Goal: Complete application form

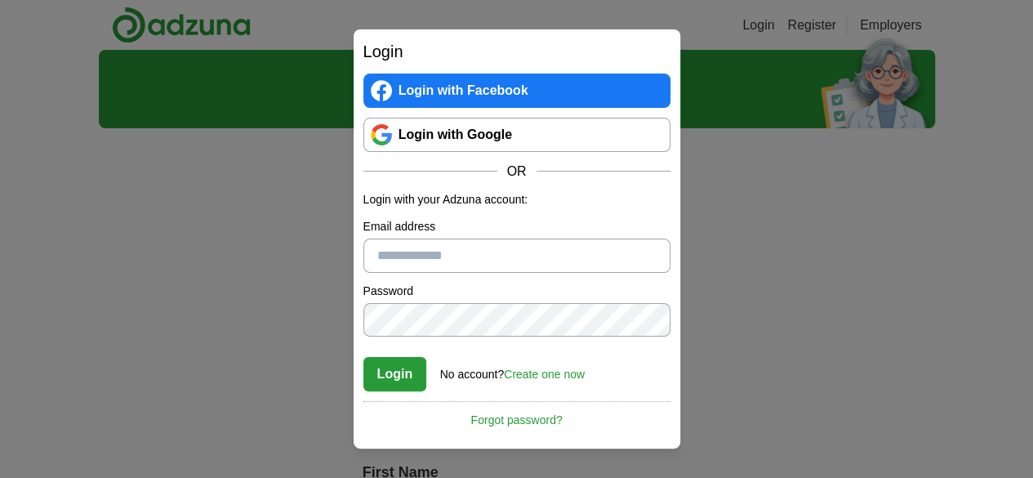
click at [527, 138] on link "Login with Google" at bounding box center [516, 135] width 307 height 34
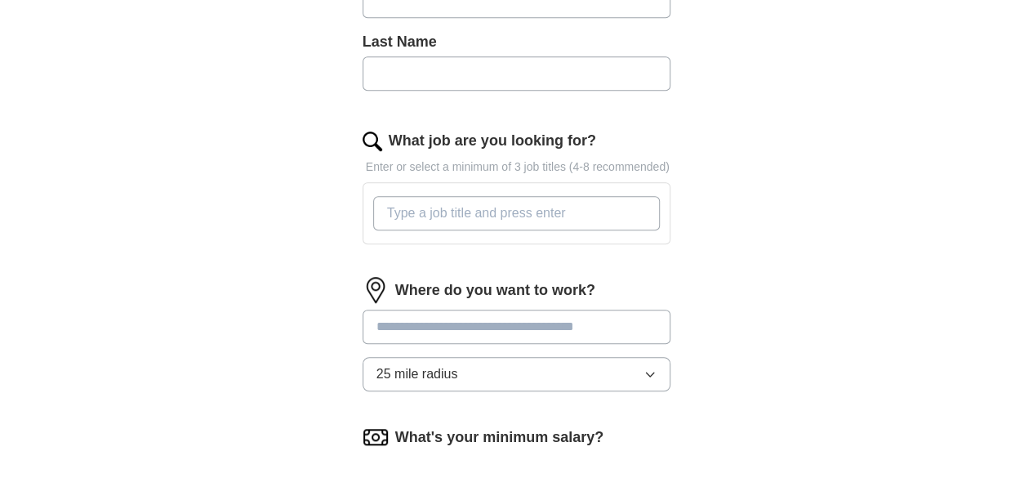
scroll to position [504, 0]
click at [508, 195] on input "What job are you looking for?" at bounding box center [516, 212] width 287 height 34
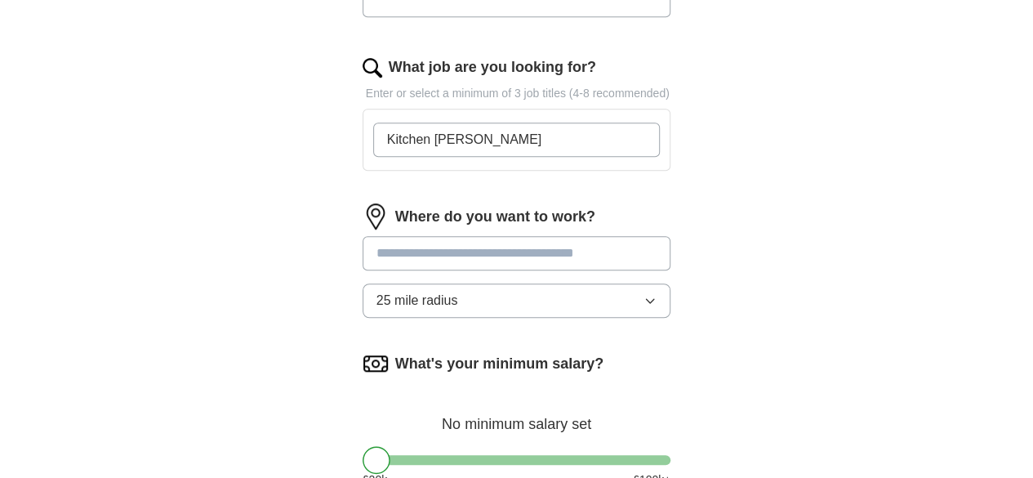
scroll to position [577, 0]
type input "Kitchen [PERSON_NAME]"
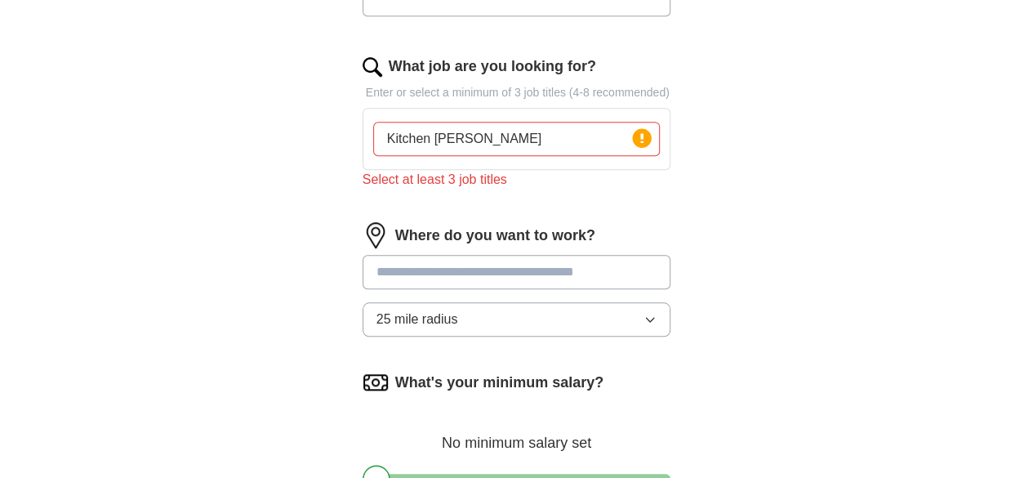
click at [425, 229] on div "Where do you want to work? 25 mile radius" at bounding box center [516, 285] width 309 height 127
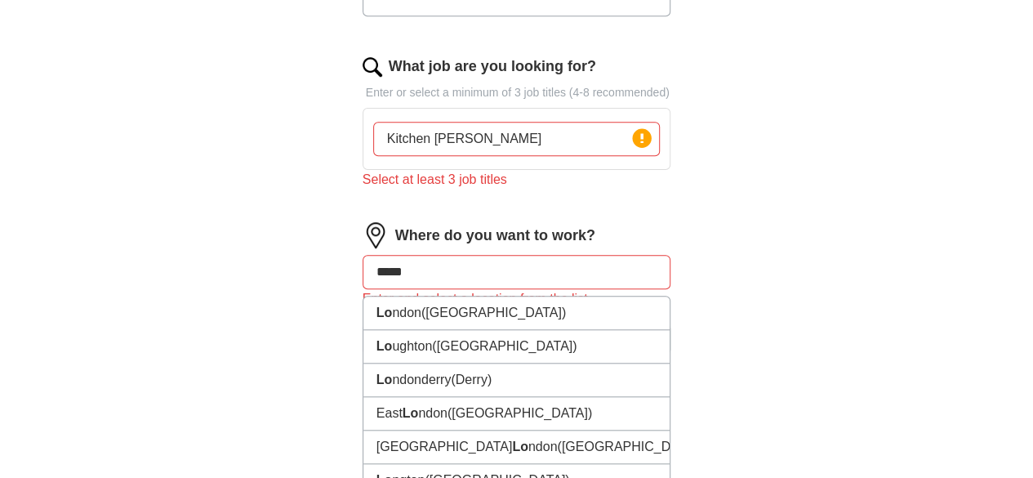
type input "******"
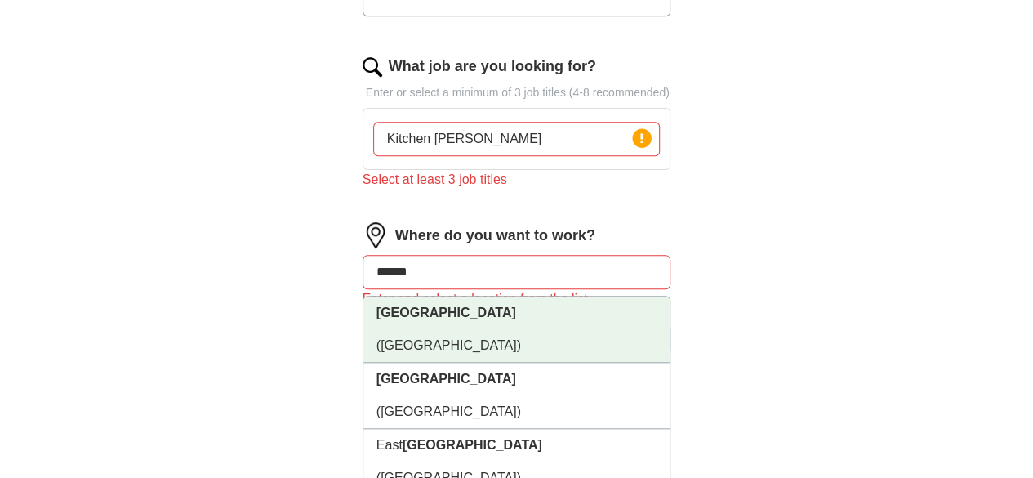
click at [376, 305] on strong "[GEOGRAPHIC_DATA]" at bounding box center [446, 312] width 140 height 14
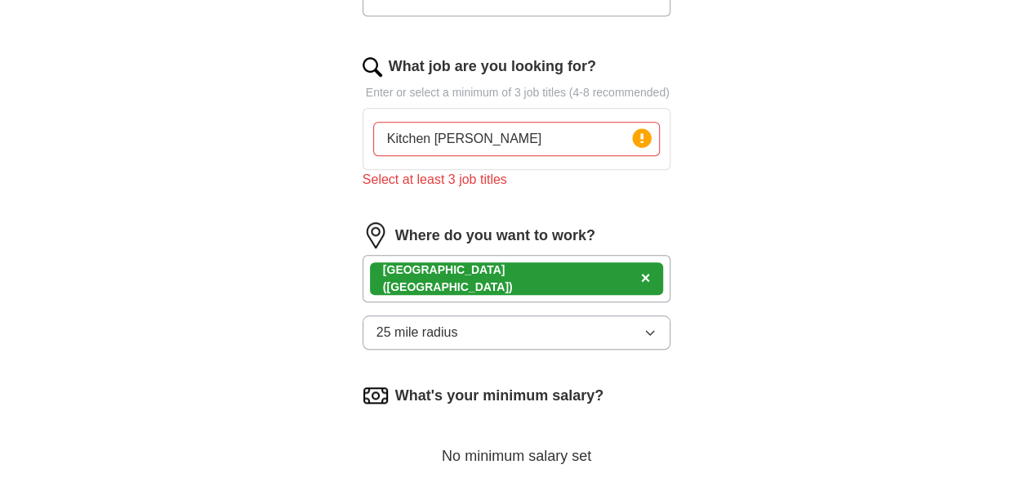
click at [641, 269] on span "×" at bounding box center [646, 278] width 10 height 18
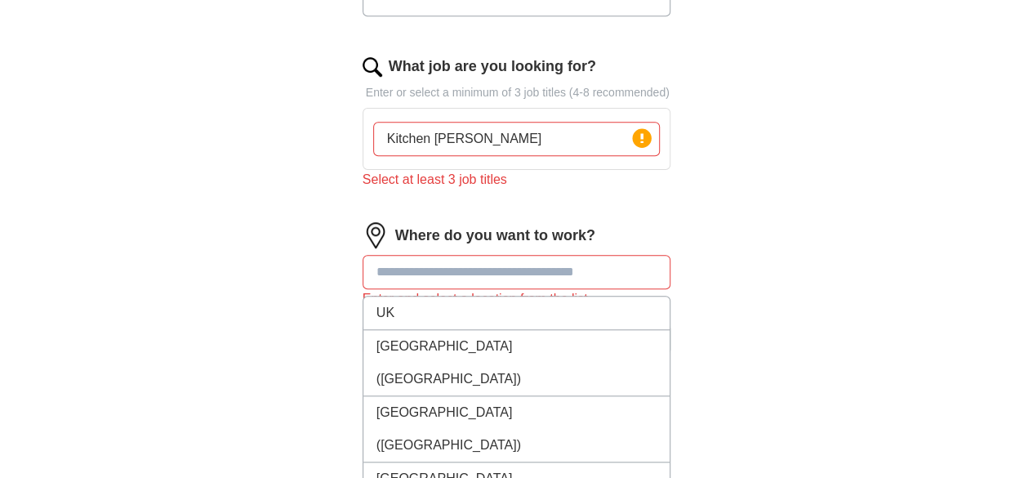
click at [379, 255] on input "text" at bounding box center [516, 272] width 309 height 34
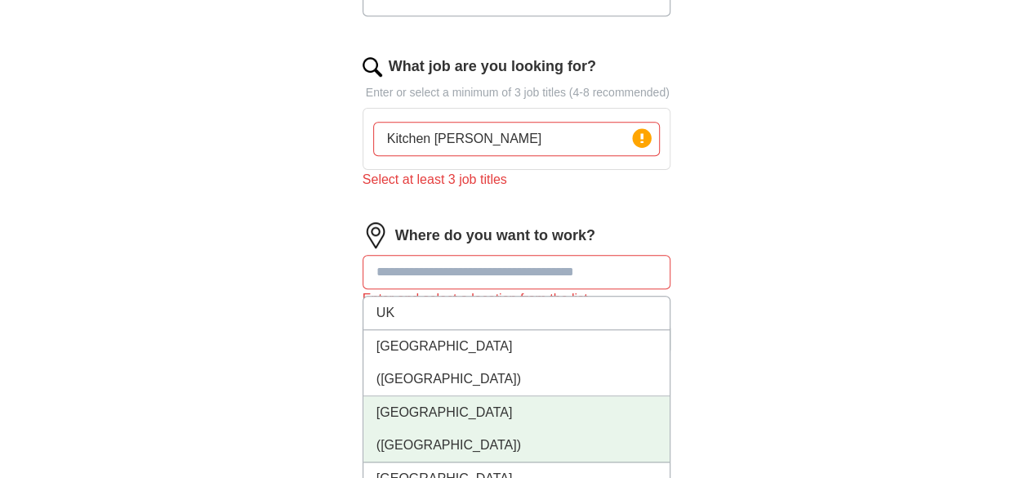
click at [405, 438] on span "(UK)" at bounding box center [448, 445] width 144 height 14
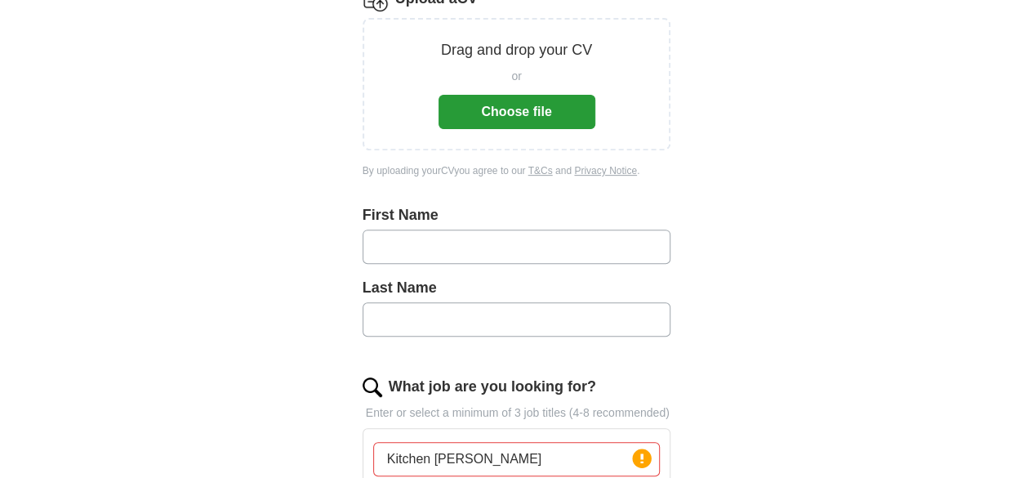
scroll to position [245, 0]
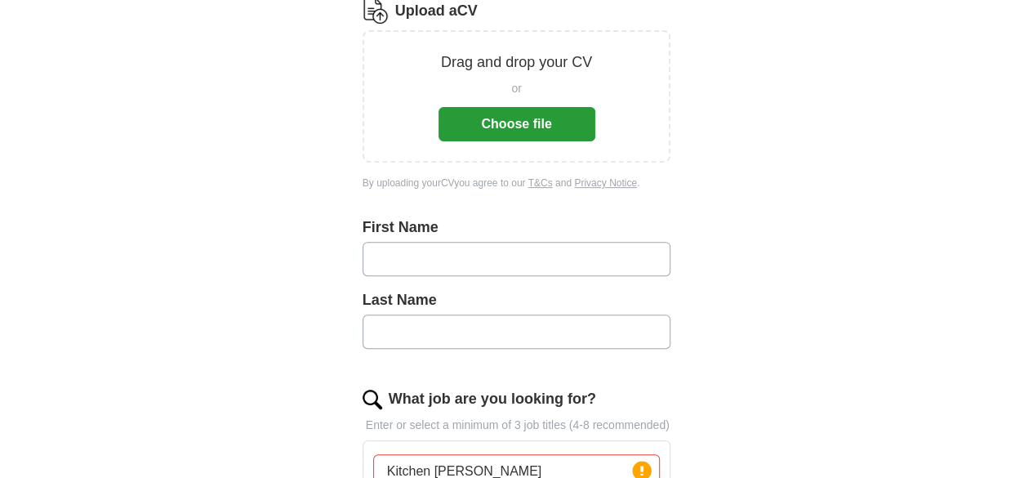
click at [529, 107] on button "Choose file" at bounding box center [516, 124] width 157 height 34
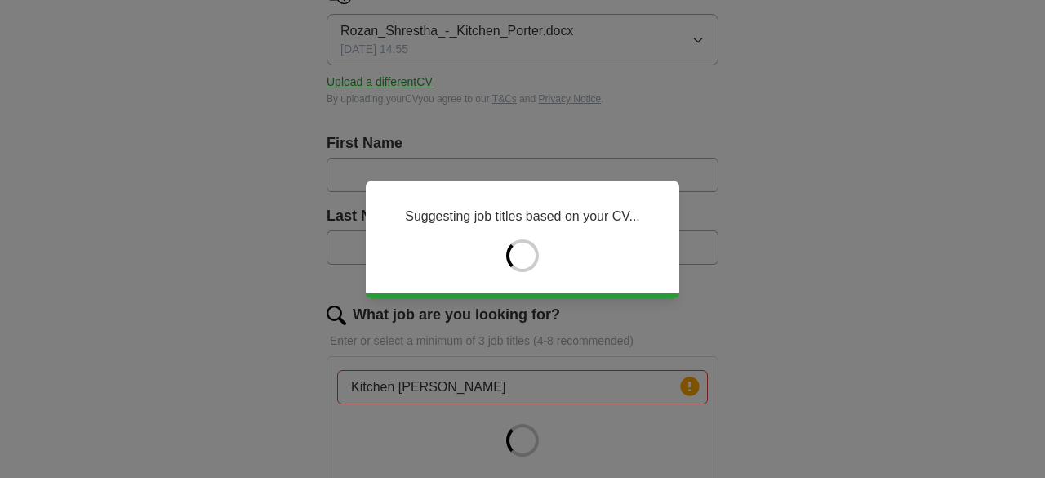
type input "*****"
type input "********"
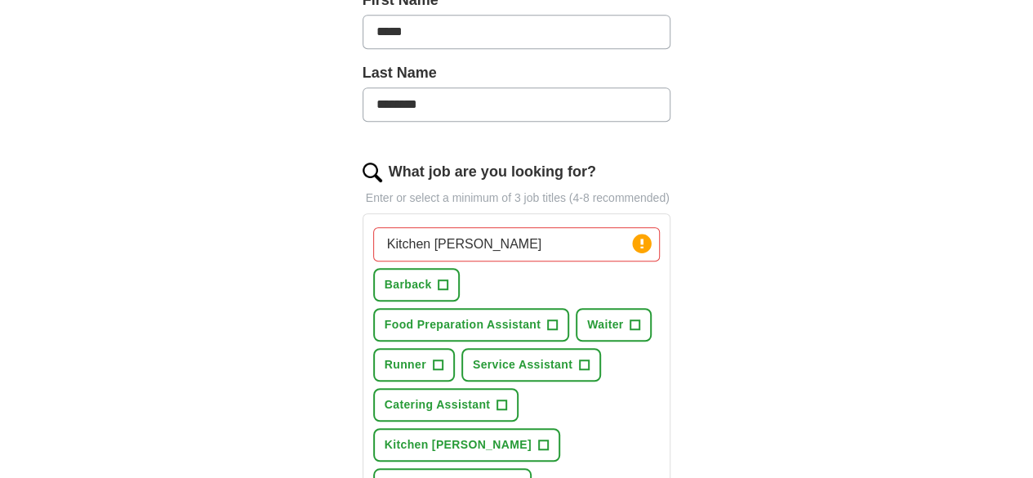
scroll to position [409, 0]
click at [426, 354] on span "Runner" at bounding box center [405, 362] width 42 height 17
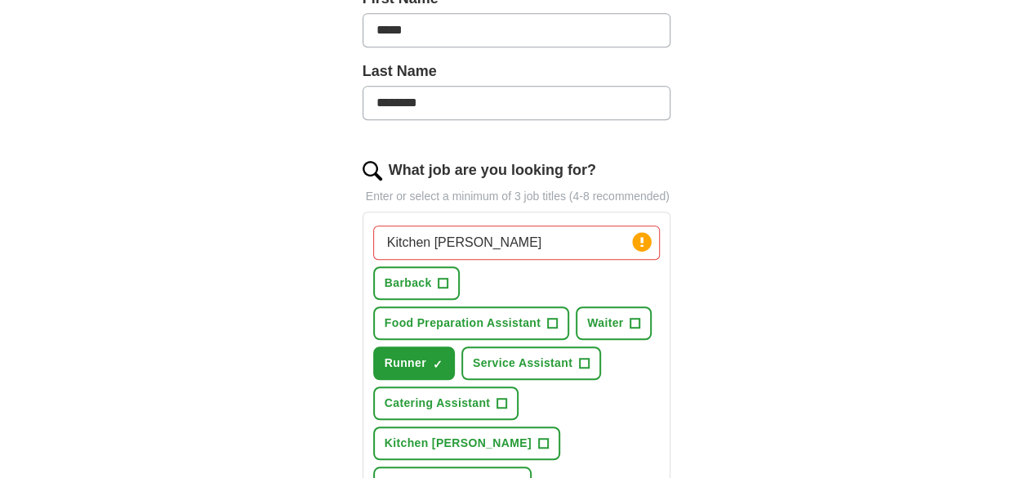
click at [587, 314] on span "Waiter" at bounding box center [605, 322] width 36 height 17
click at [384, 274] on span "Barback" at bounding box center [407, 282] width 47 height 17
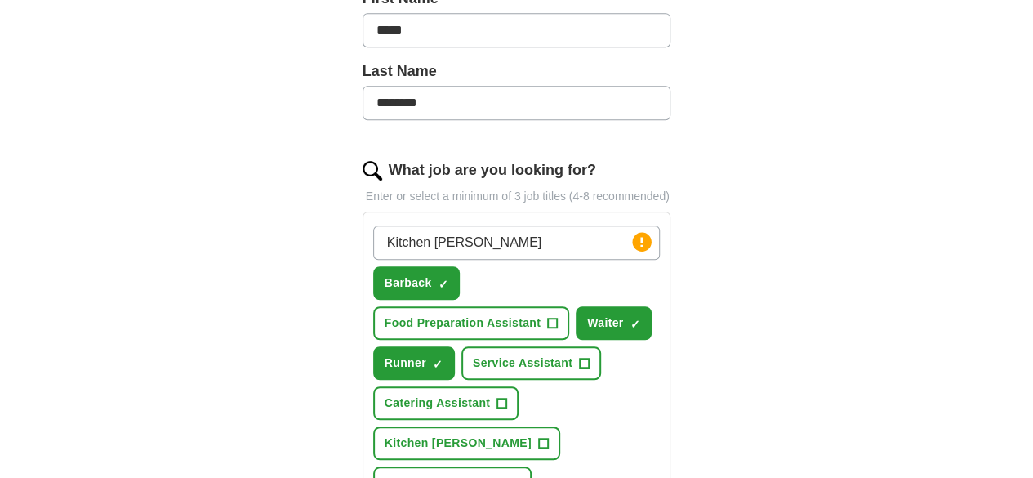
click at [558, 225] on input "Kitchen Porter" at bounding box center [516, 242] width 287 height 34
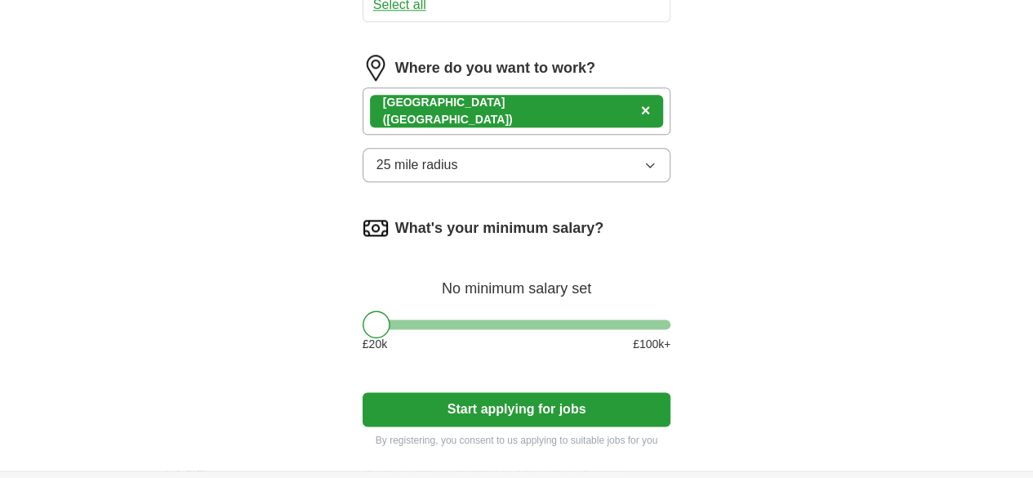
scroll to position [993, 0]
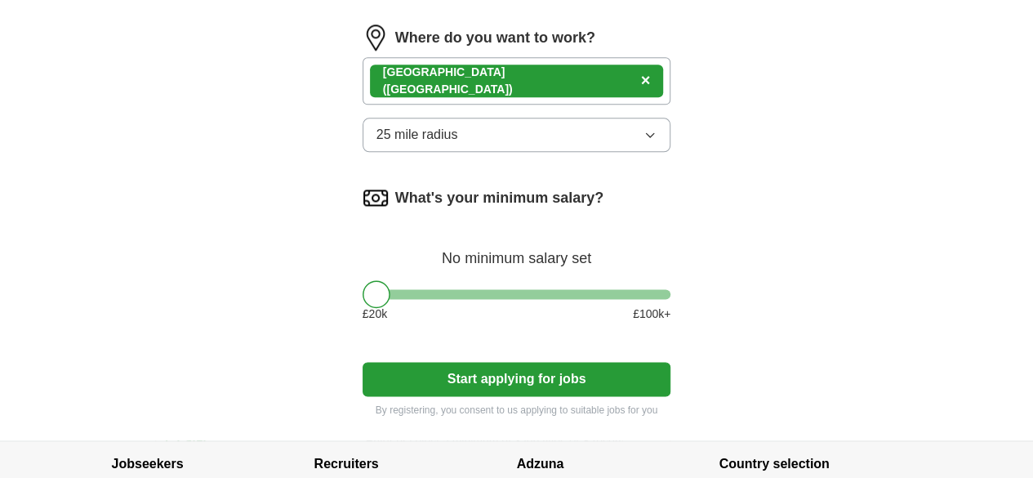
click at [489, 362] on button "Start applying for jobs" at bounding box center [516, 379] width 309 height 34
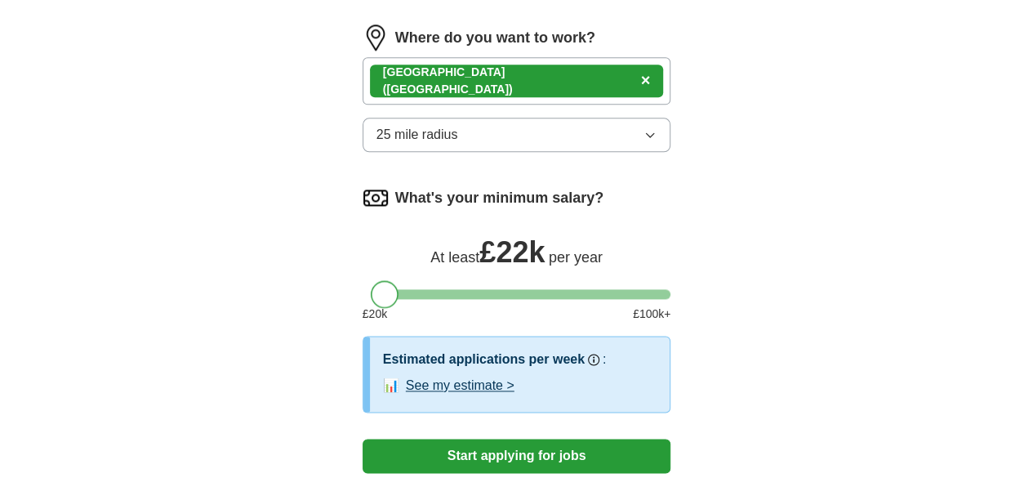
drag, startPoint x: 349, startPoint y: 150, endPoint x: 358, endPoint y: 151, distance: 9.0
click at [371, 280] on div at bounding box center [385, 294] width 28 height 28
click at [448, 375] on button "See my estimate >" at bounding box center [460, 385] width 109 height 20
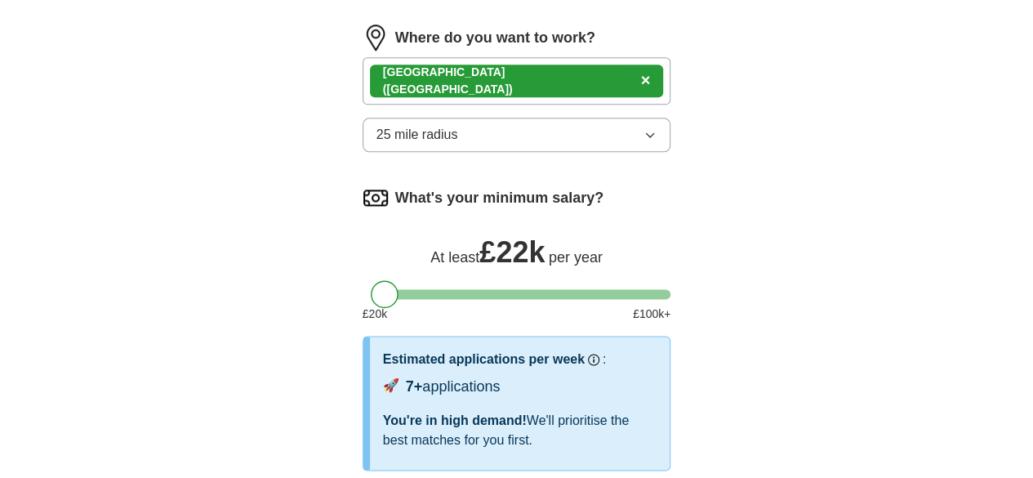
select select "**"
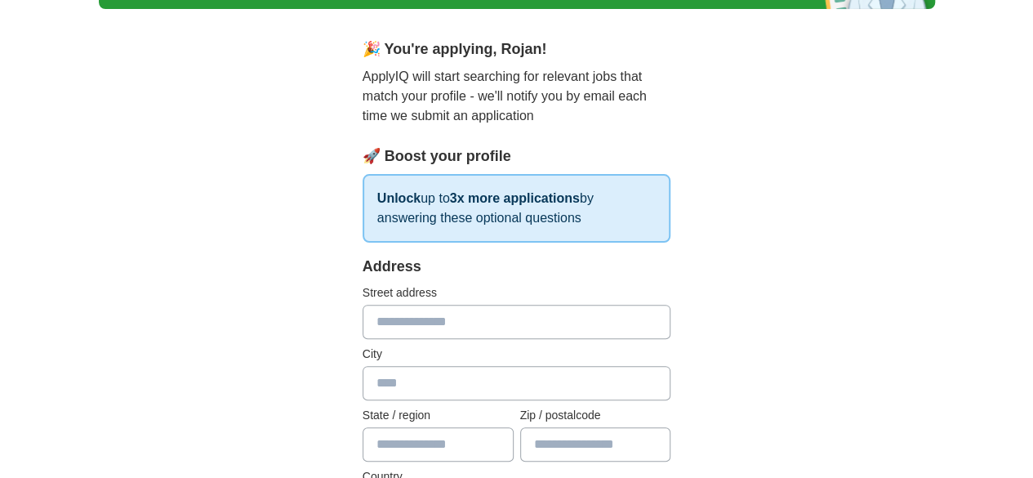
scroll to position [159, 0]
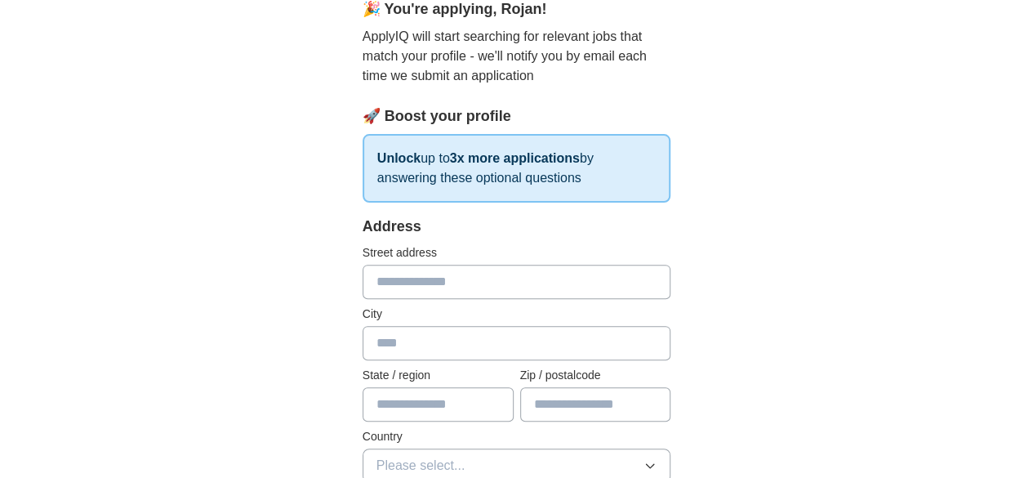
click at [438, 286] on input "text" at bounding box center [516, 281] width 309 height 34
type input "**********"
type input "******"
type input "*******"
click at [448, 391] on input "text" at bounding box center [437, 404] width 151 height 34
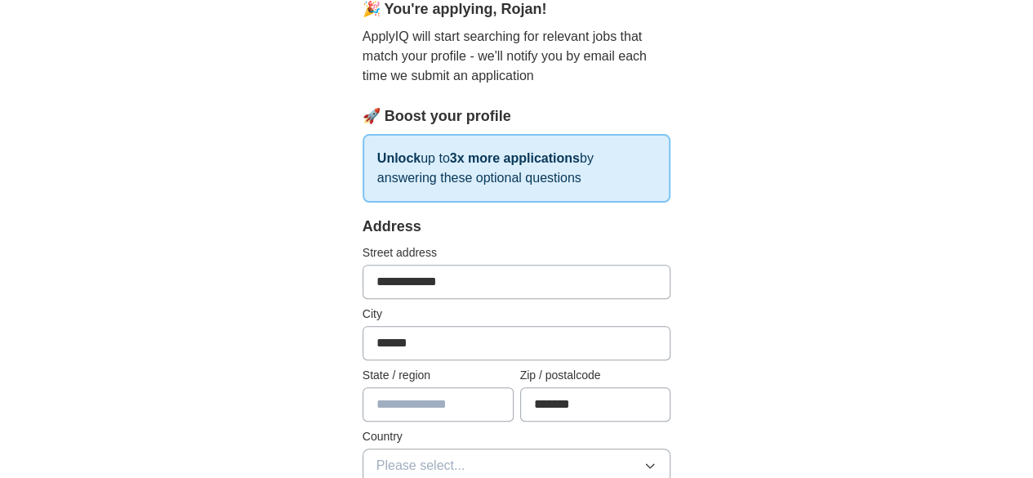
type input "*****"
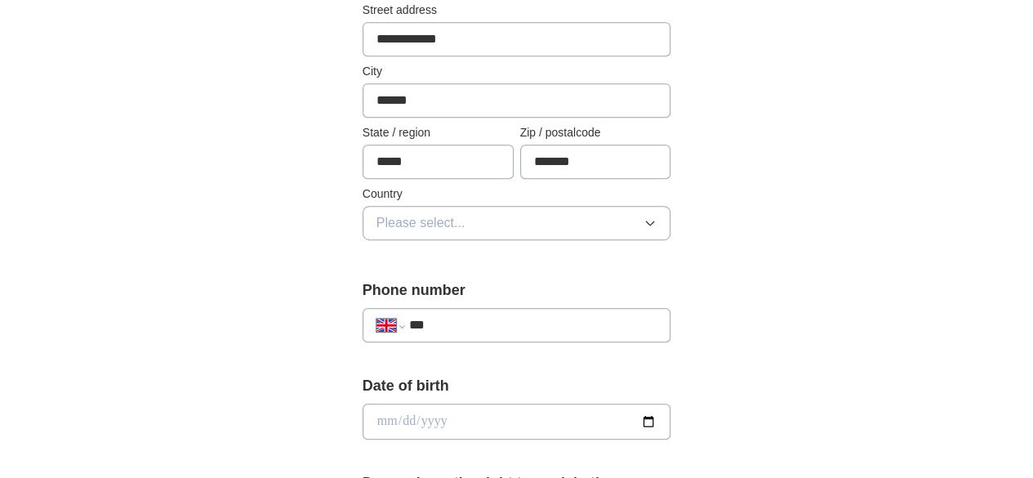
scroll to position [403, 0]
click at [554, 215] on button "Please select..." at bounding box center [516, 221] width 309 height 34
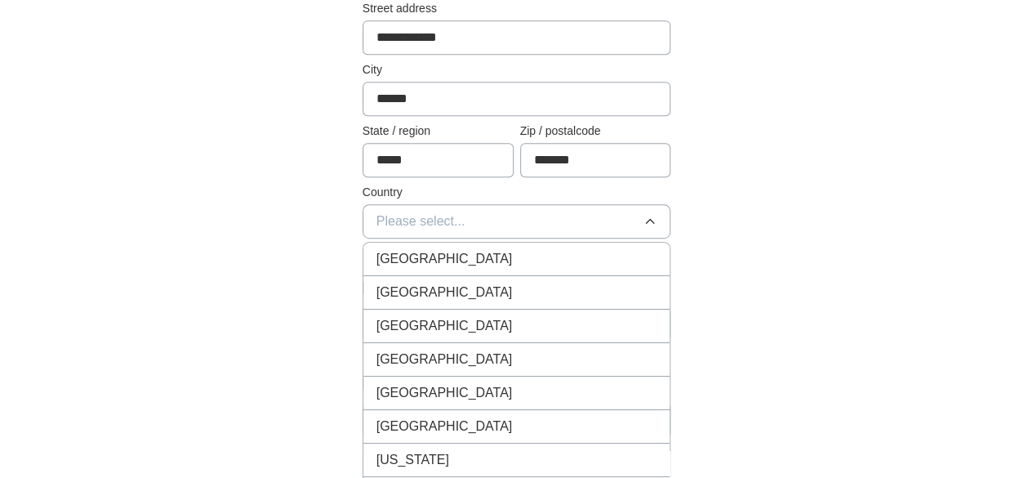
click at [511, 260] on div "[GEOGRAPHIC_DATA]" at bounding box center [516, 259] width 281 height 20
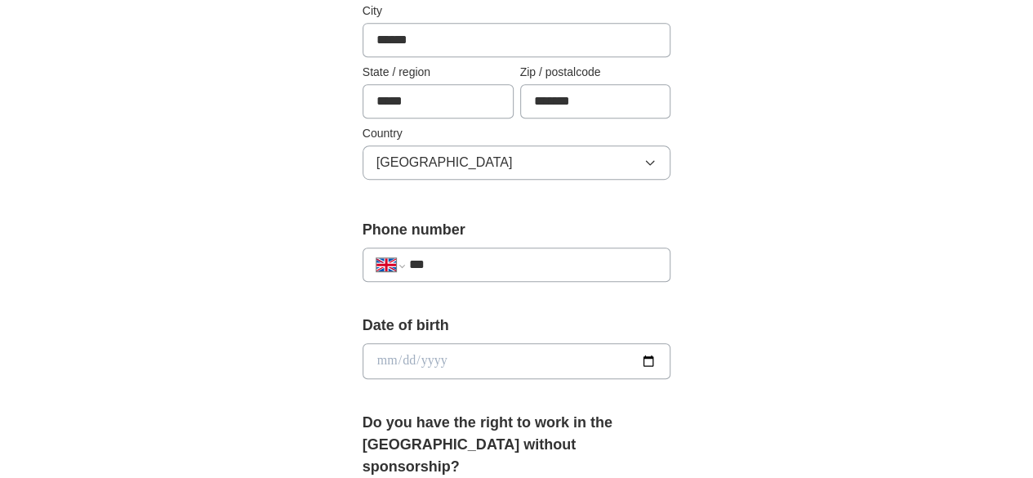
scroll to position [465, 0]
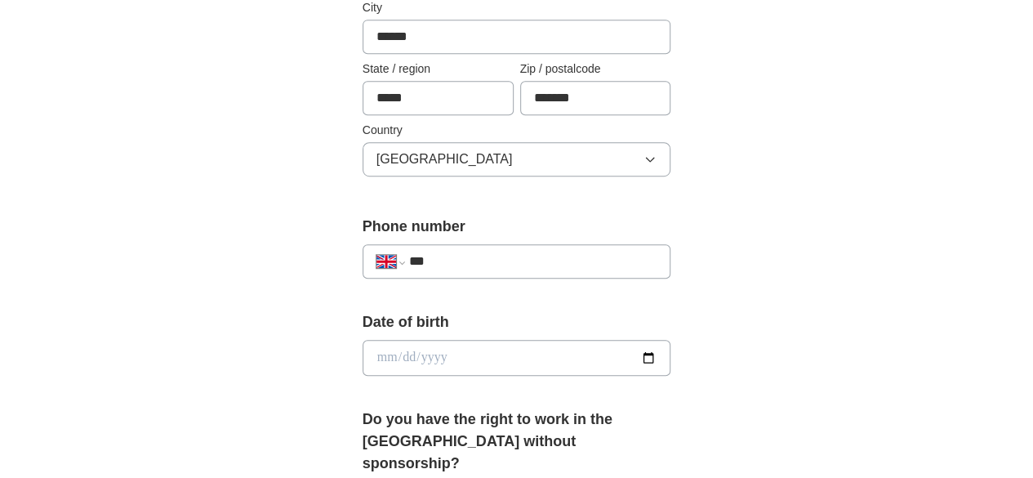
click at [511, 260] on input "***" at bounding box center [533, 261] width 248 height 20
type input "**********"
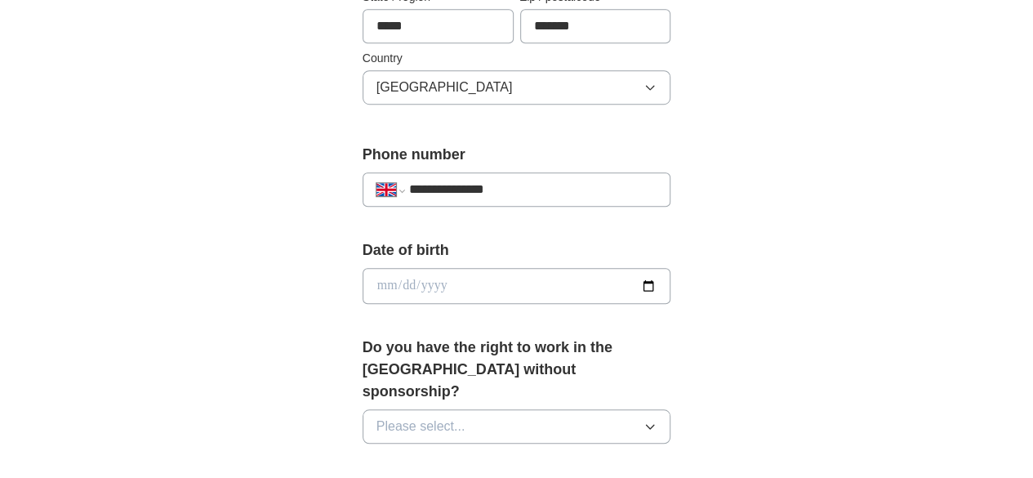
scroll to position [558, 0]
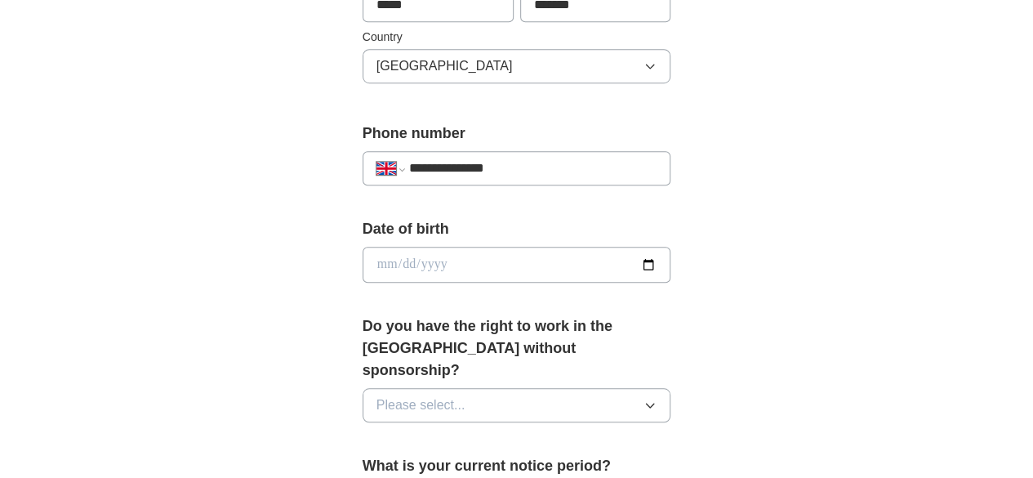
click at [500, 259] on input "date" at bounding box center [516, 265] width 309 height 36
type input "**********"
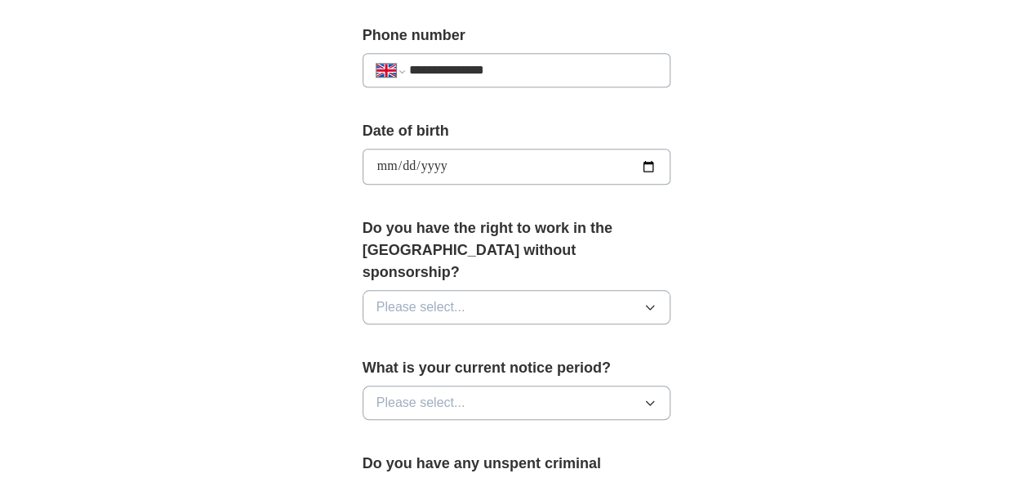
scroll to position [656, 0]
click at [495, 290] on button "Please select..." at bounding box center [516, 307] width 309 height 34
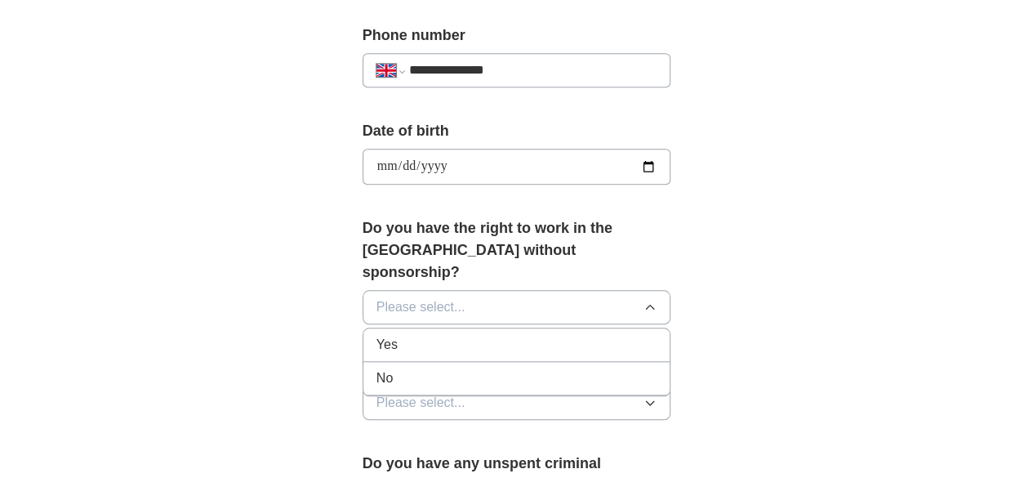
click at [426, 335] on div "Yes" at bounding box center [516, 345] width 281 height 20
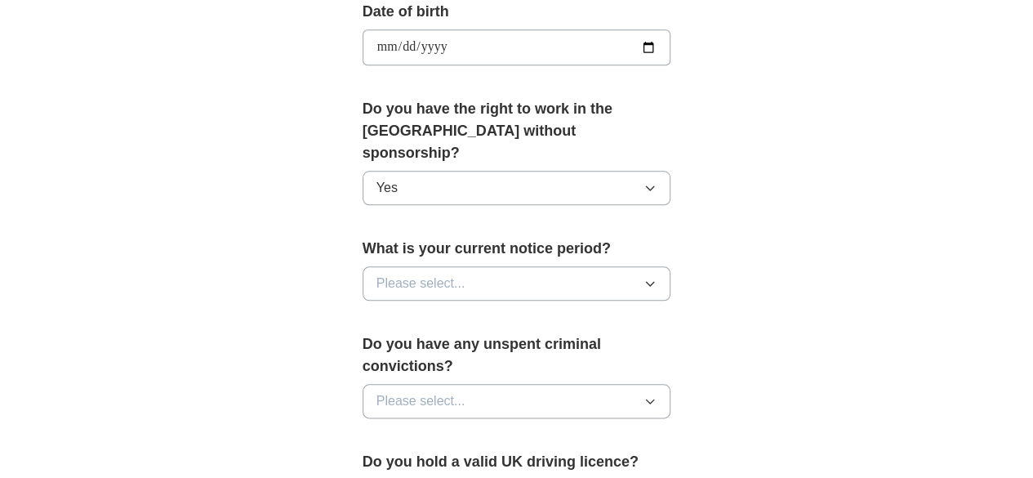
scroll to position [775, 0]
click at [459, 266] on button "Please select..." at bounding box center [516, 283] width 309 height 34
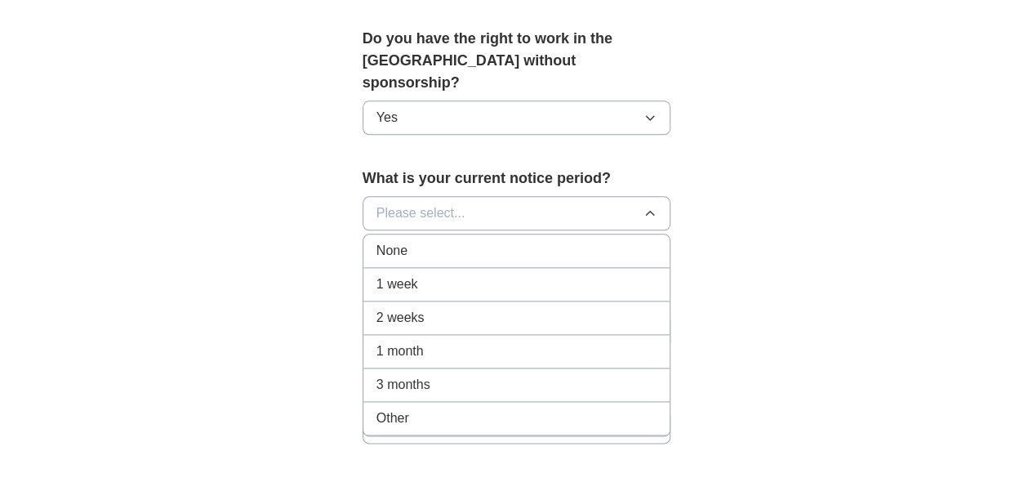
scroll to position [847, 0]
click at [403, 406] on div "Other" at bounding box center [516, 416] width 281 height 20
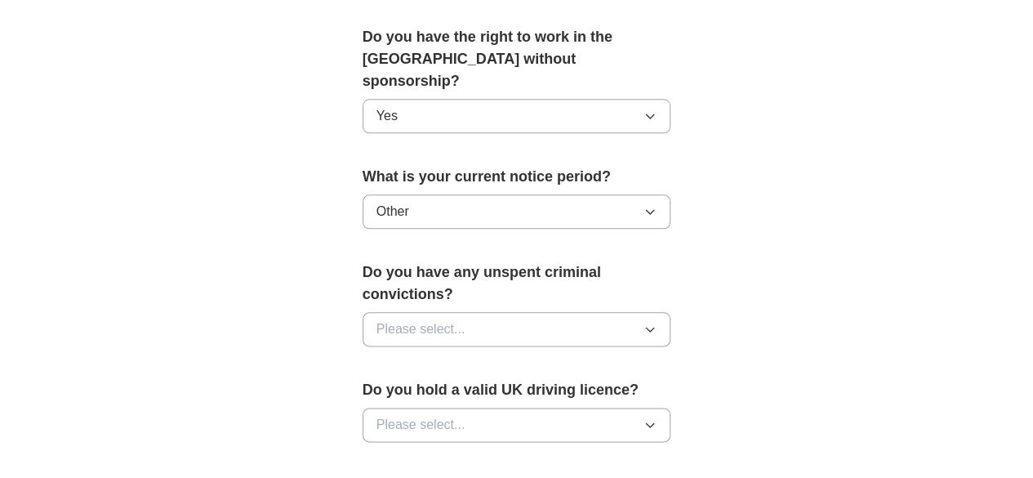
click at [438, 312] on button "Please select..." at bounding box center [516, 329] width 309 height 34
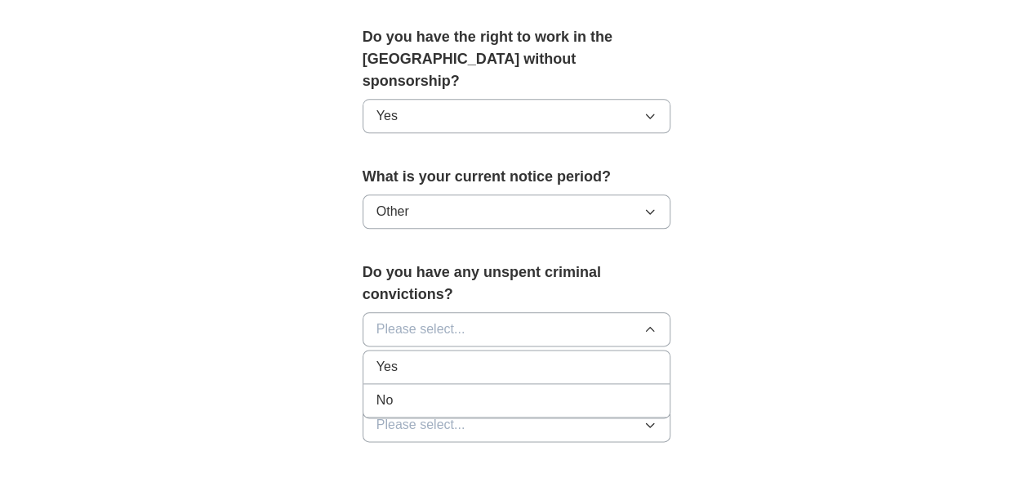
click at [392, 390] on div "No" at bounding box center [516, 400] width 281 height 20
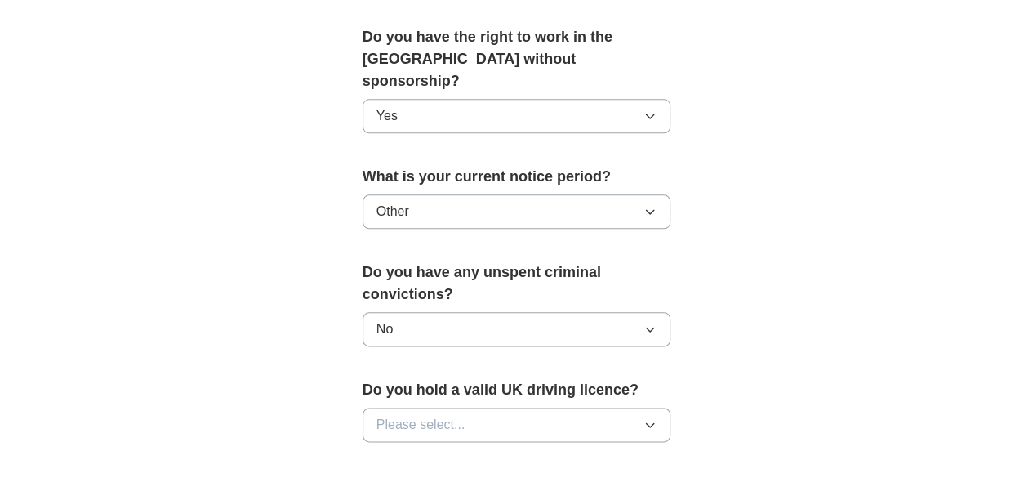
click at [395, 415] on span "Please select..." at bounding box center [420, 425] width 89 height 20
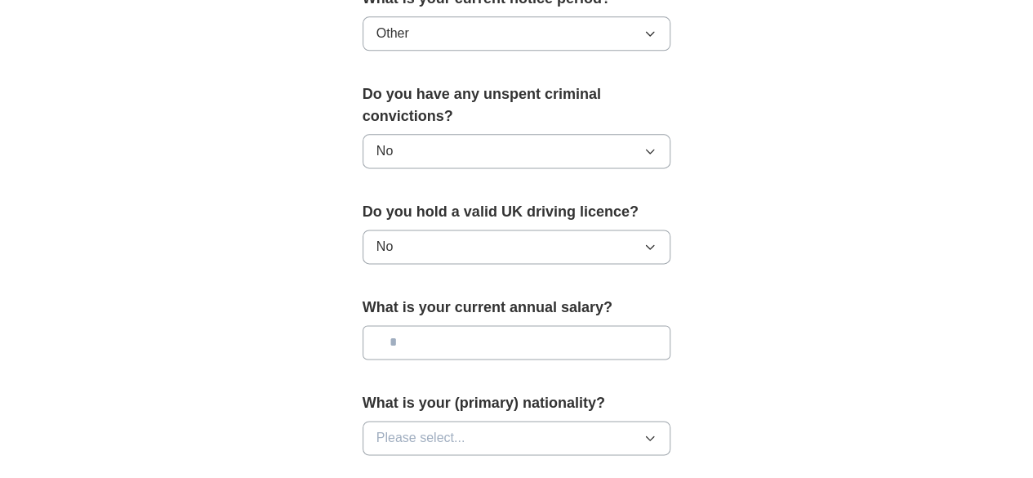
scroll to position [1050, 0]
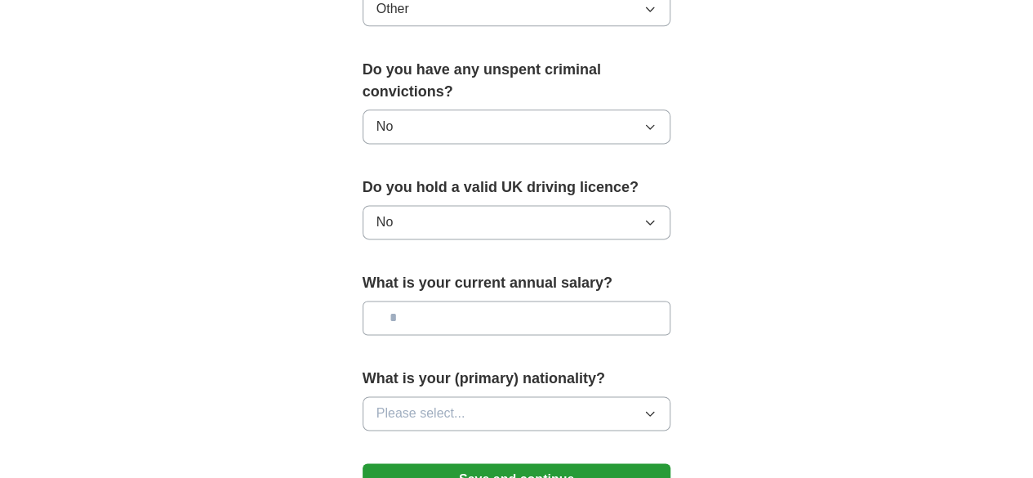
click at [460, 300] on input "text" at bounding box center [516, 317] width 309 height 34
click at [446, 396] on button "Please select..." at bounding box center [516, 413] width 309 height 34
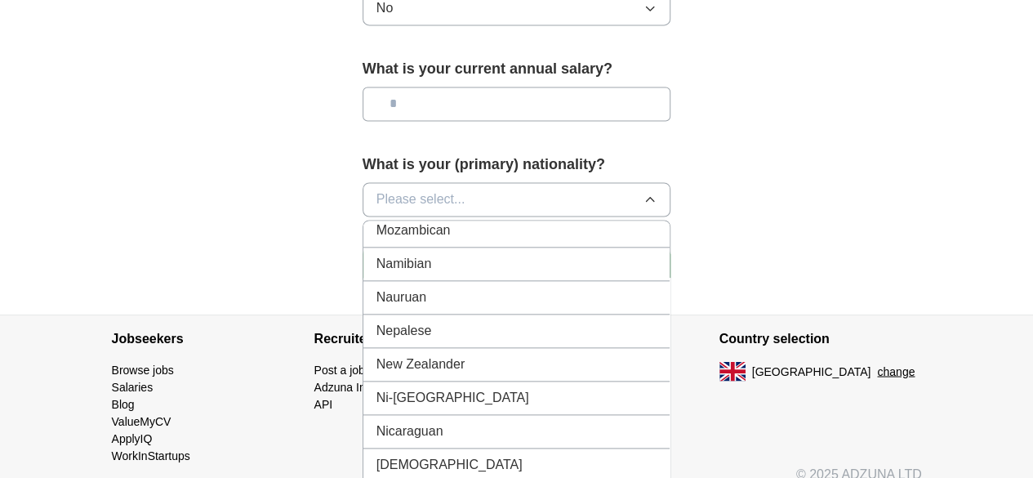
scroll to position [4081, 0]
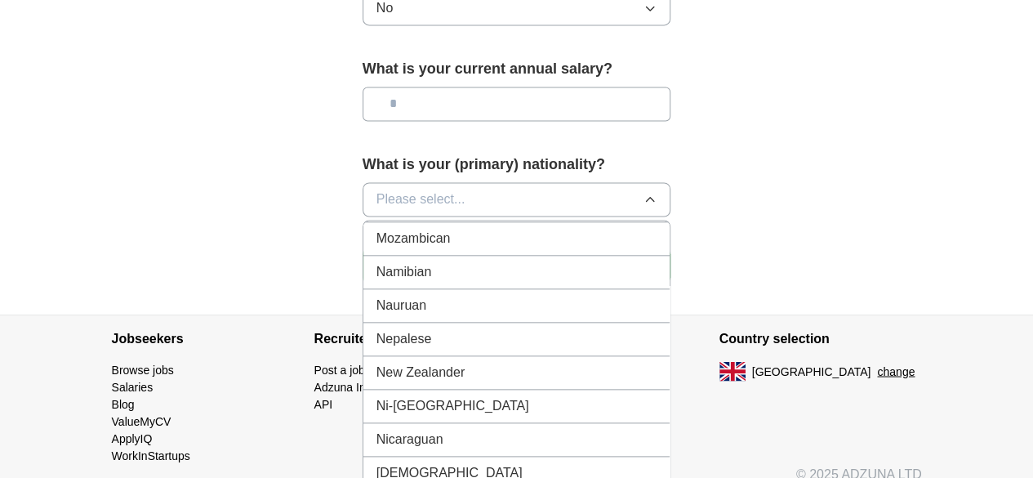
click at [496, 329] on div "Nepalese" at bounding box center [516, 339] width 281 height 20
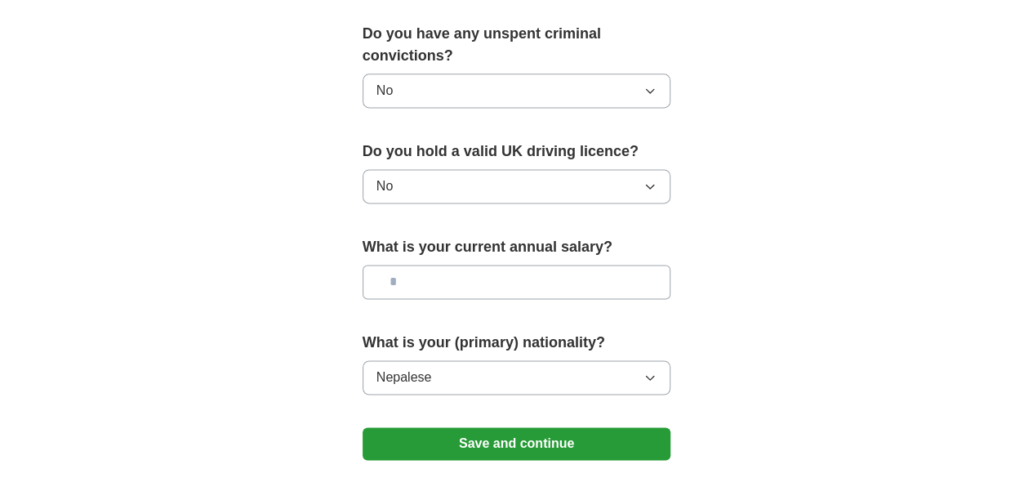
scroll to position [1085, 0]
click at [519, 265] on input "text" at bounding box center [516, 282] width 309 height 34
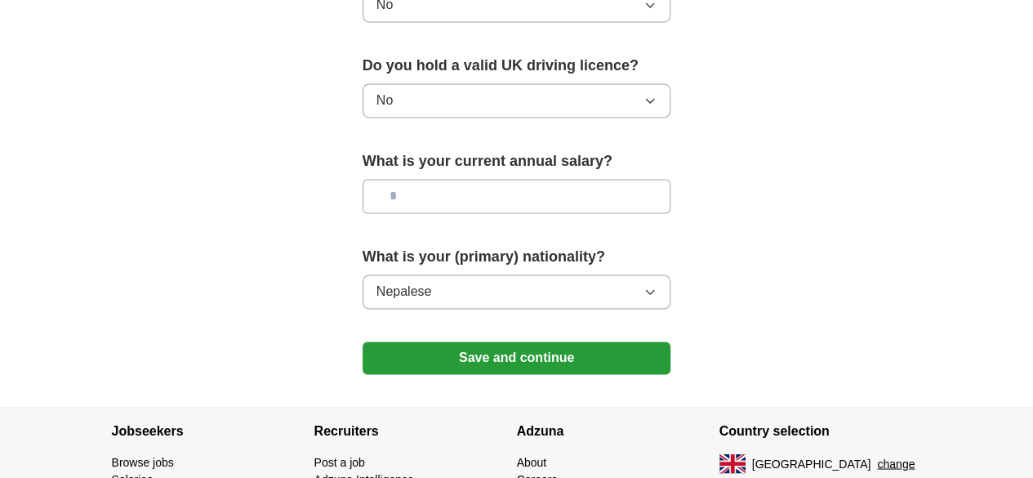
scroll to position [1173, 0]
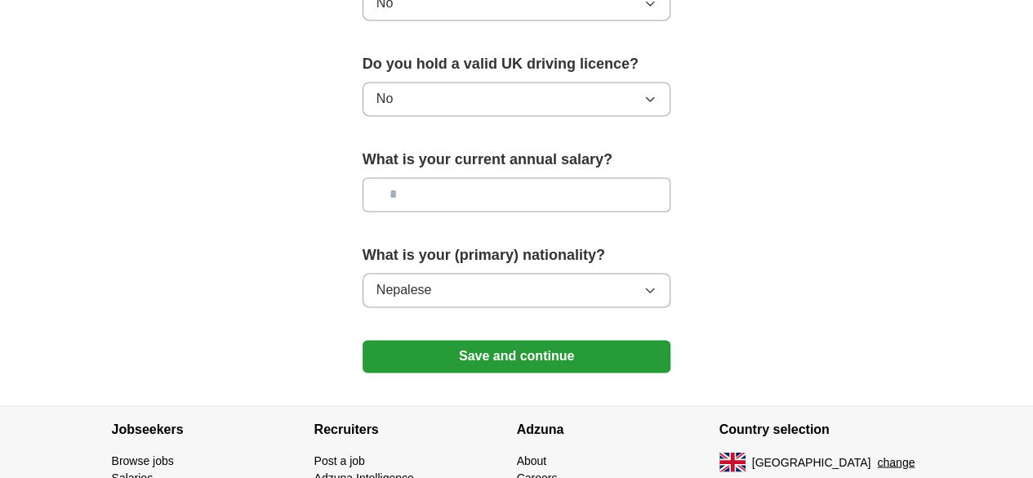
click at [498, 340] on button "Save and continue" at bounding box center [516, 356] width 309 height 33
